Goal: Task Accomplishment & Management: Manage account settings

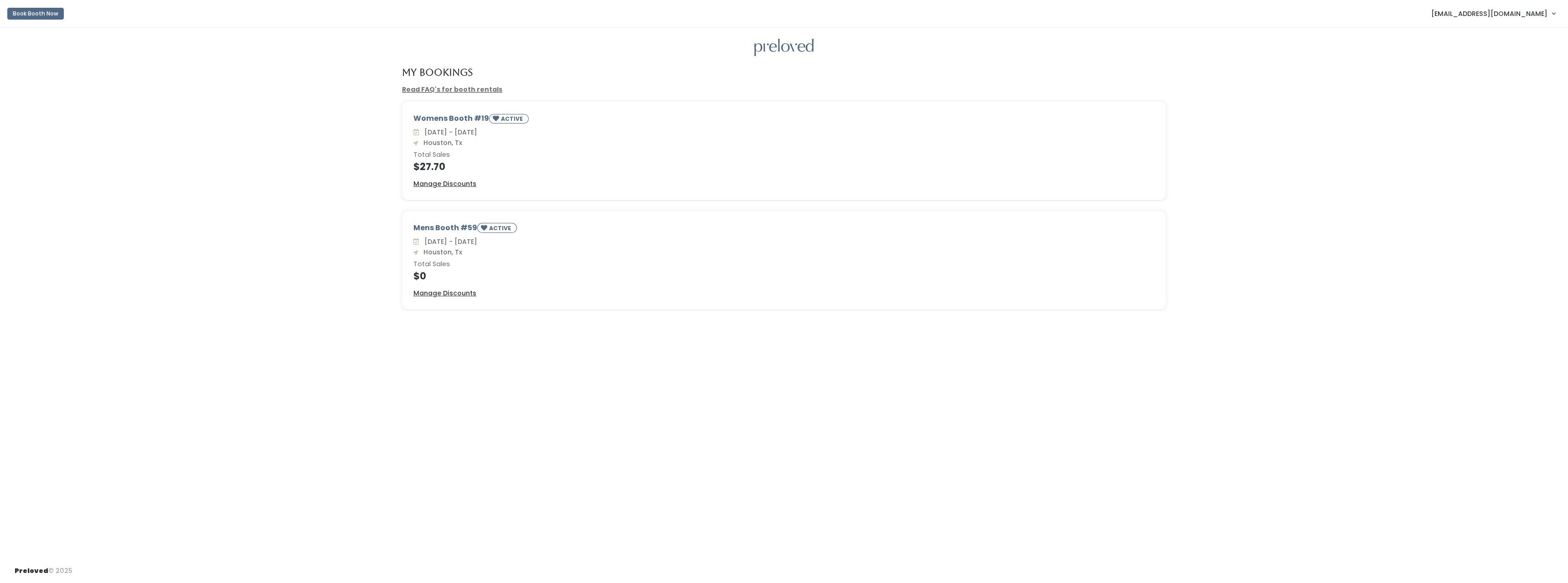
click at [462, 120] on div "Womens Booth #19 ACTIVE" at bounding box center [784, 120] width 741 height 14
click at [504, 119] on small "ACTIVE" at bounding box center [513, 119] width 24 height 8
click at [477, 131] on span "[DATE] - [DATE]" at bounding box center [449, 132] width 57 height 9
drag, startPoint x: 429, startPoint y: 152, endPoint x: 427, endPoint y: 173, distance: 21.1
click at [429, 153] on h6 "Total Sales" at bounding box center [784, 154] width 741 height 7
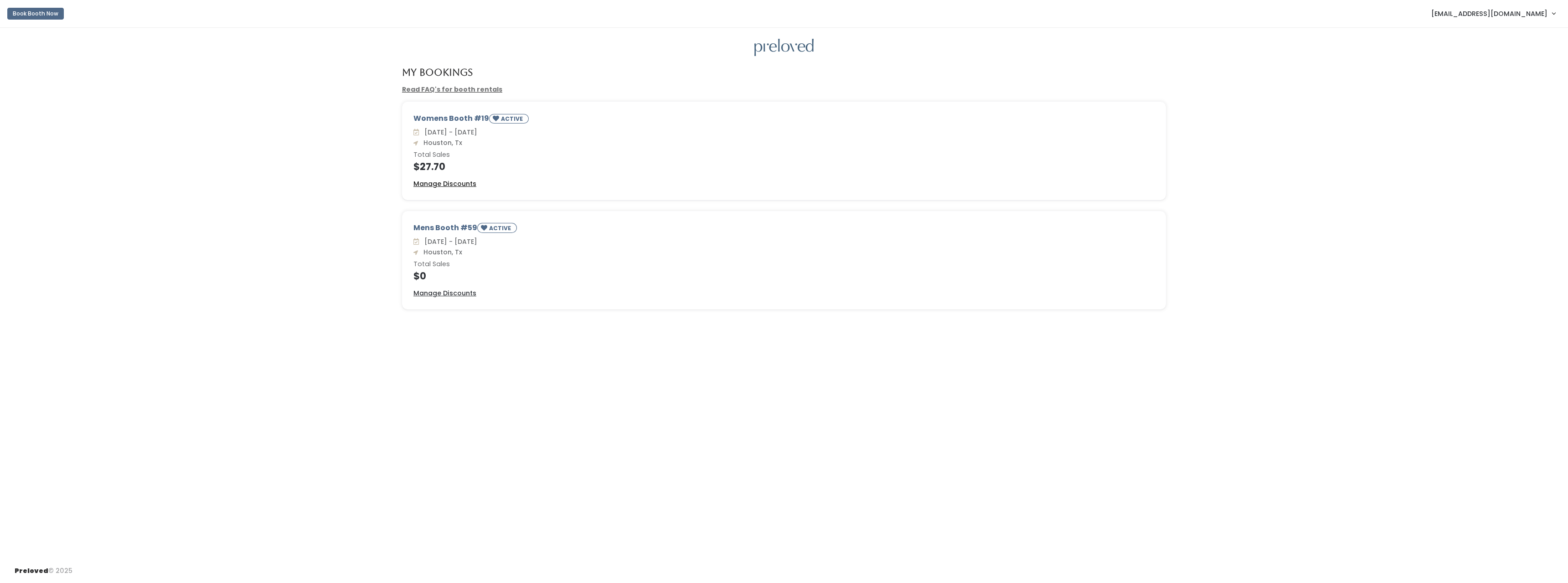
click at [431, 183] on u "Manage Discounts" at bounding box center [445, 183] width 63 height 9
click at [448, 292] on u "Manage Discounts" at bounding box center [445, 293] width 63 height 9
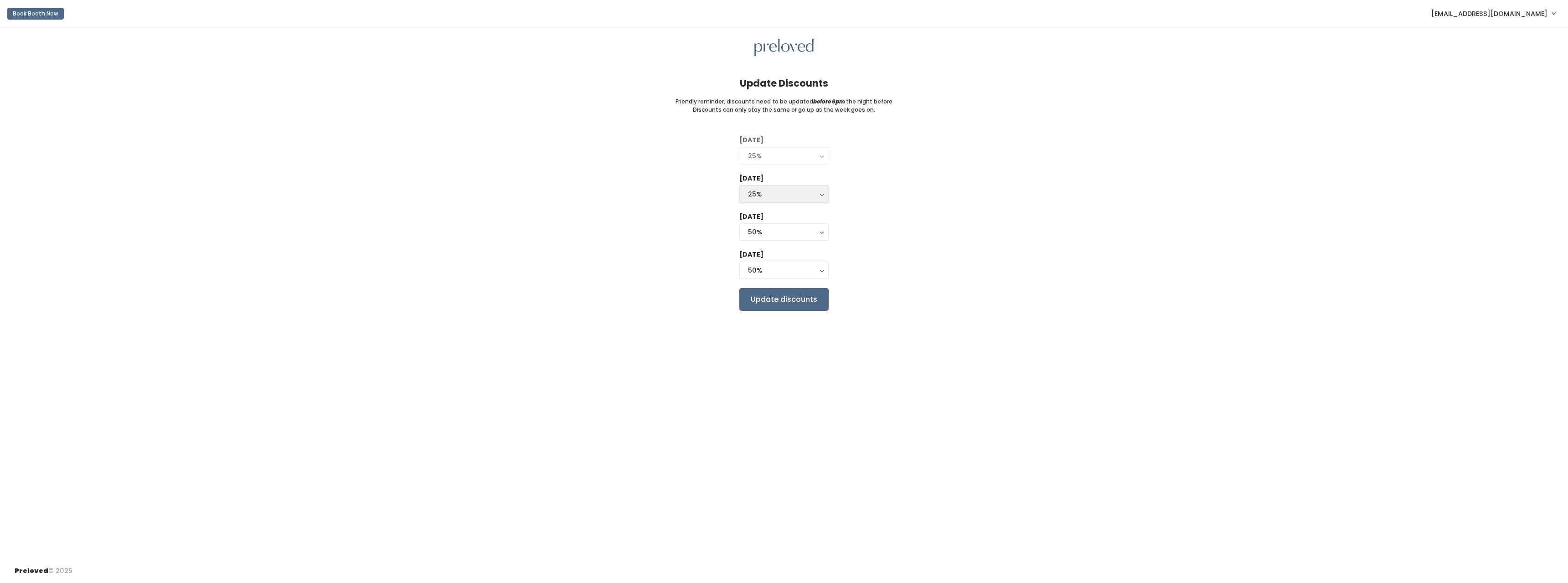
click at [793, 191] on div "25%" at bounding box center [784, 194] width 72 height 10
click at [765, 250] on link "50%" at bounding box center [784, 247] width 88 height 16
select select "50%"
click at [912, 253] on div "Tuesday 0% 25% 50% 75% 90% 25% Wednesday 0% 25% 50% 75% 90% 50% 0% 25% 50% 75% …" at bounding box center [784, 223] width 1539 height 175
click at [817, 304] on input "Update discounts" at bounding box center [784, 299] width 89 height 23
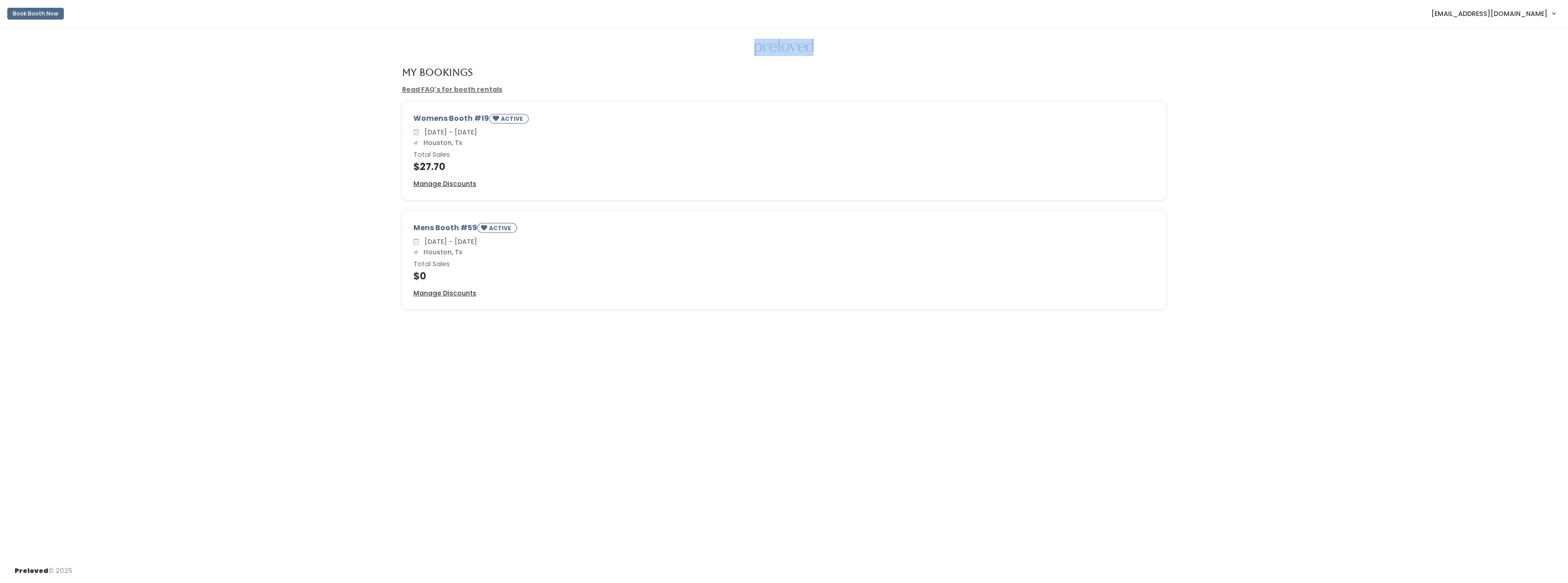
drag, startPoint x: 816, startPoint y: 47, endPoint x: 746, endPoint y: 47, distance: 70.0
click at [746, 47] on div at bounding box center [784, 47] width 1539 height 18
click at [840, 53] on div at bounding box center [784, 47] width 1539 height 18
